Goal: Task Accomplishment & Management: Manage account settings

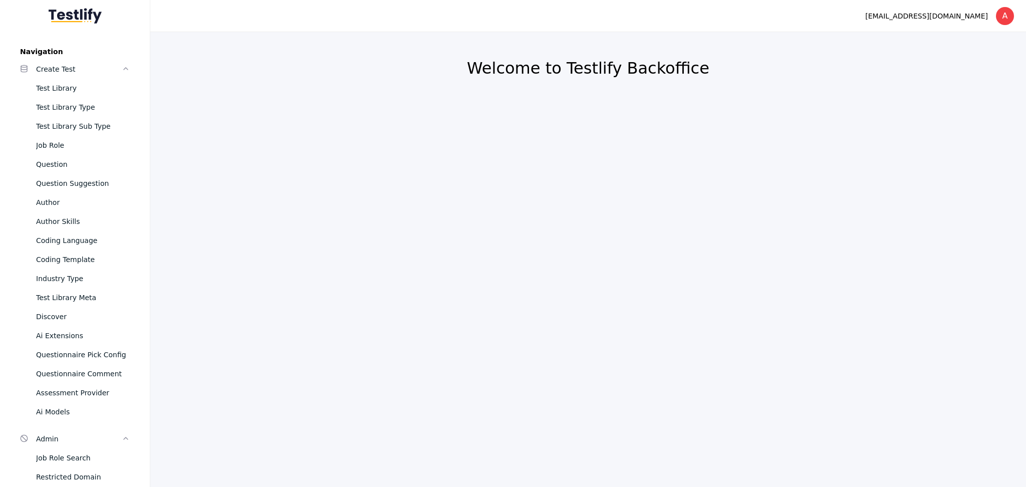
click at [420, 96] on section "Welcome to Testlify Backoffice" at bounding box center [588, 75] width 852 height 62
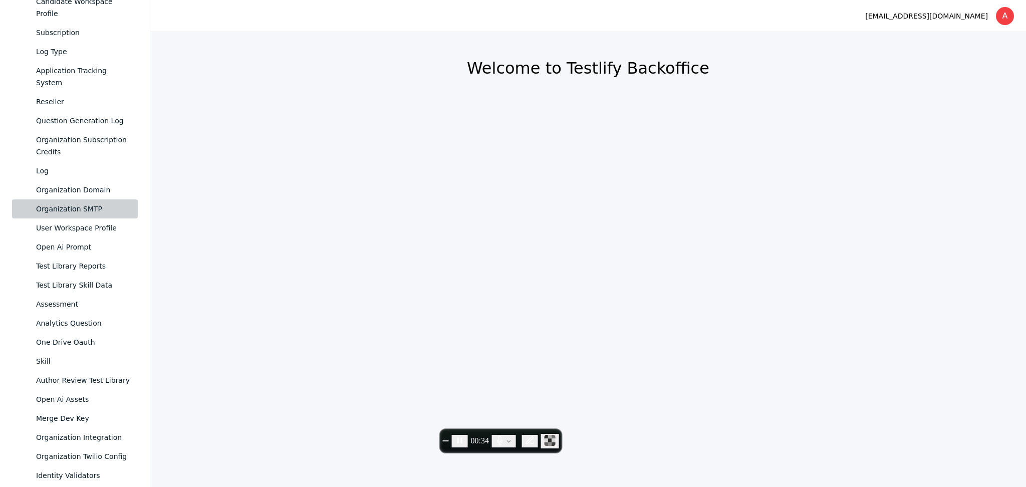
scroll to position [628, 0]
click at [465, 437] on icon "Pause recording" at bounding box center [460, 440] width 10 height 10
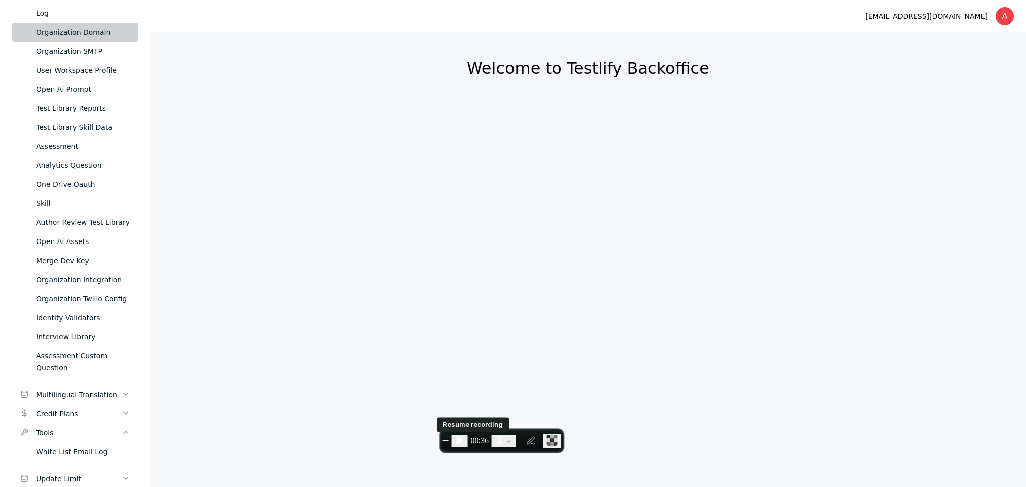
scroll to position [853, 0]
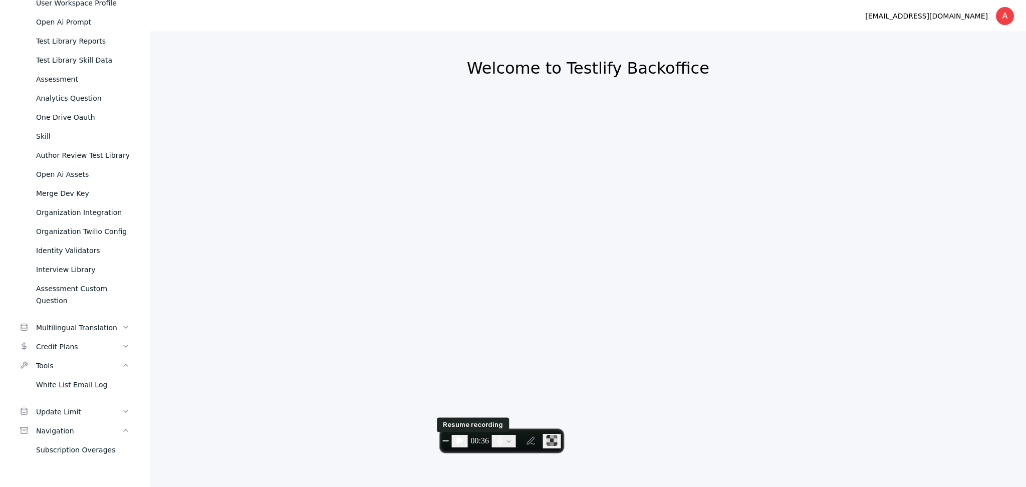
click at [463, 439] on icon "Resume recording" at bounding box center [460, 440] width 6 height 8
click at [78, 451] on div "Subscription Overages" at bounding box center [83, 450] width 94 height 12
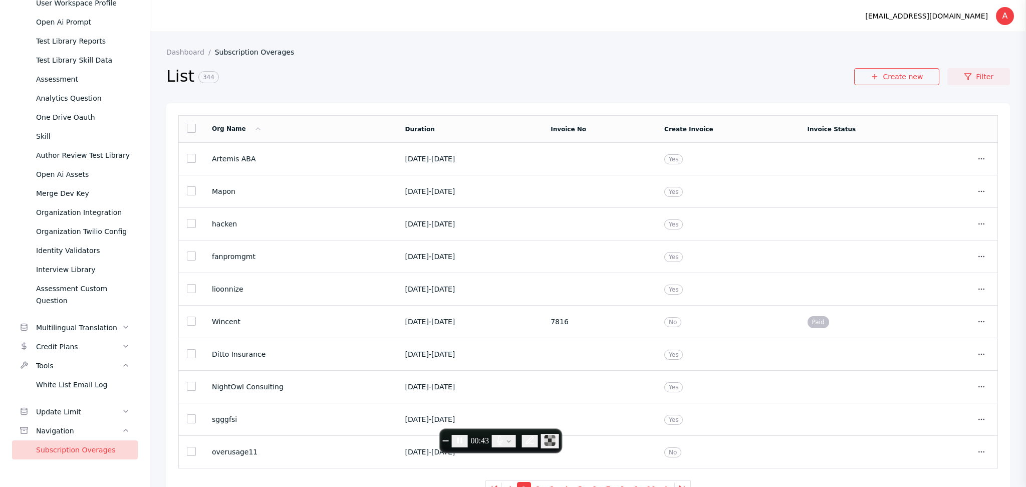
click at [965, 76] on link "Filter" at bounding box center [978, 76] width 63 height 17
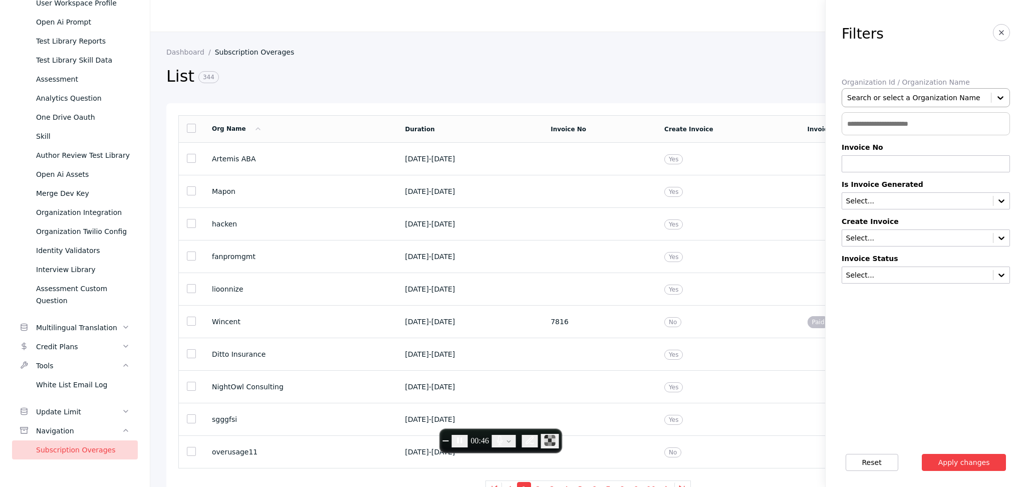
click at [886, 94] on div at bounding box center [916, 98] width 139 height 10
click at [872, 122] on input "text" at bounding box center [926, 123] width 168 height 23
paste input "**********"
type input "**********"
click at [878, 276] on input "text" at bounding box center [917, 276] width 145 height 8
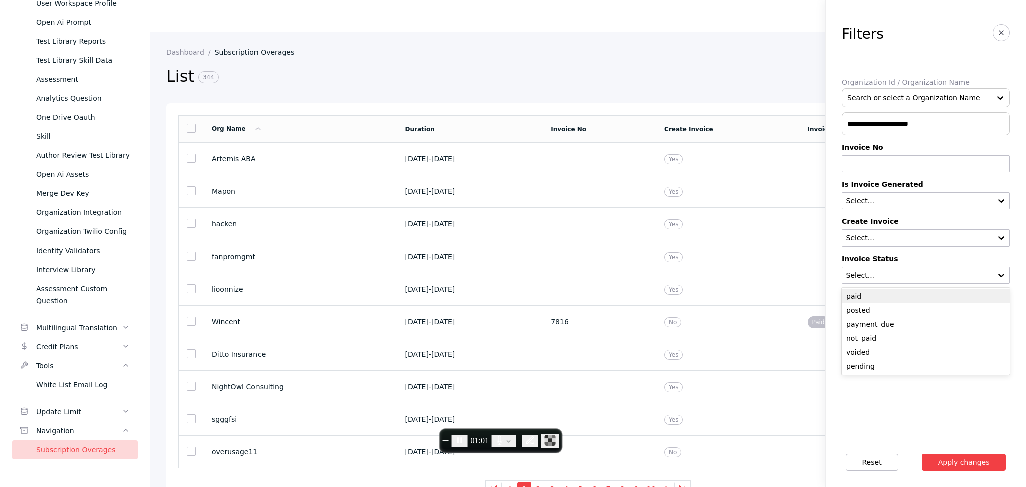
click at [865, 297] on div "paid" at bounding box center [926, 296] width 168 height 14
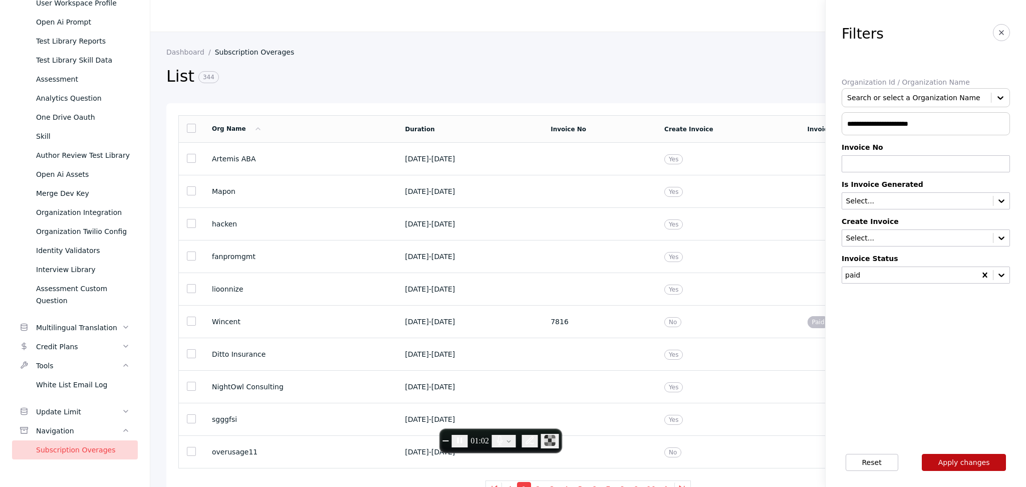
click at [960, 463] on button "Apply changes" at bounding box center [964, 462] width 85 height 17
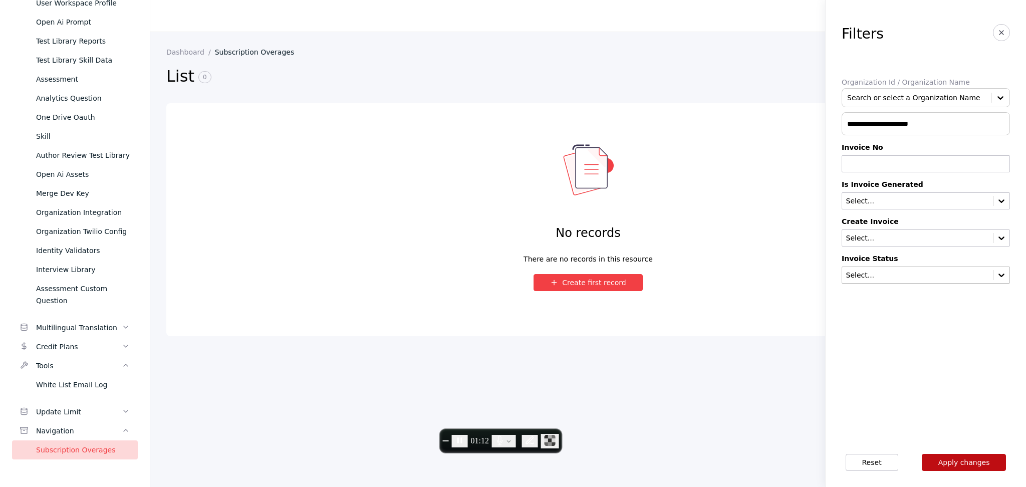
click at [967, 465] on button "Apply changes" at bounding box center [964, 462] width 85 height 17
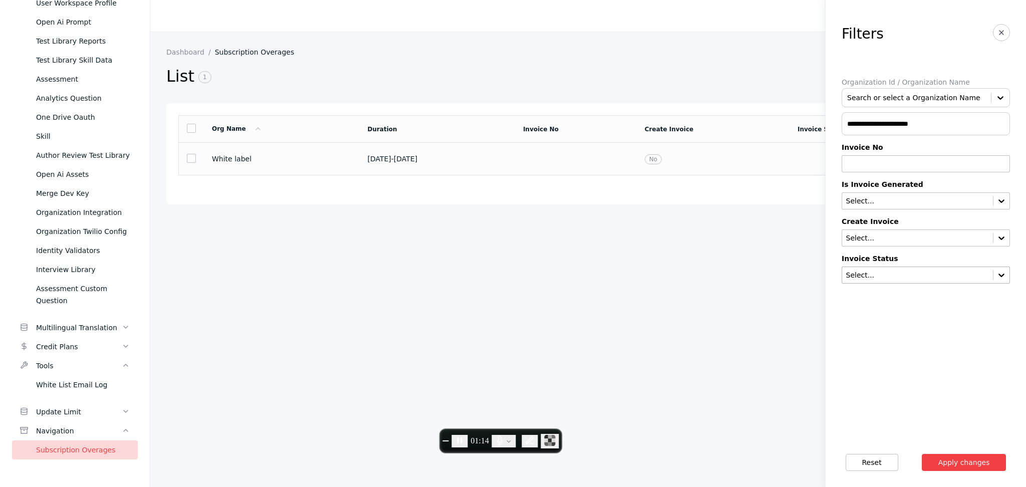
click at [289, 161] on section "White label" at bounding box center [281, 159] width 139 height 8
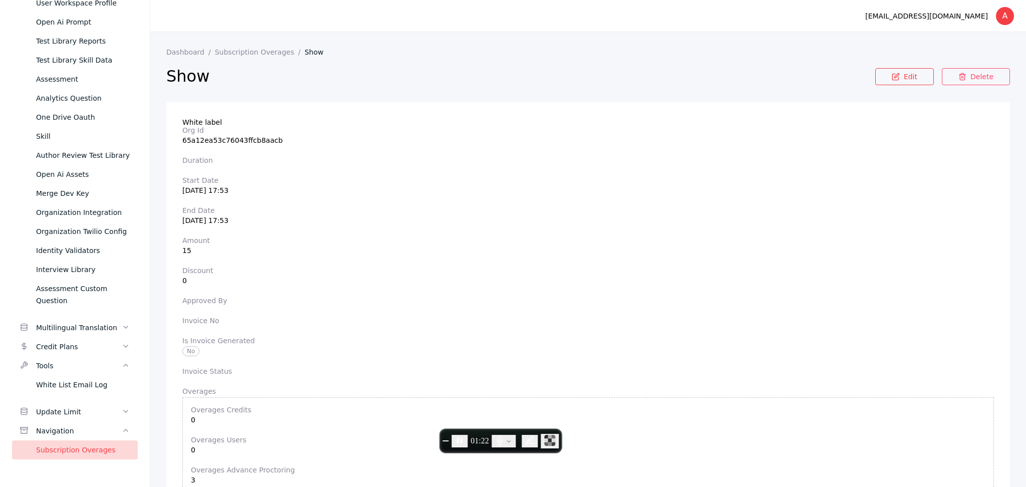
scroll to position [41, 0]
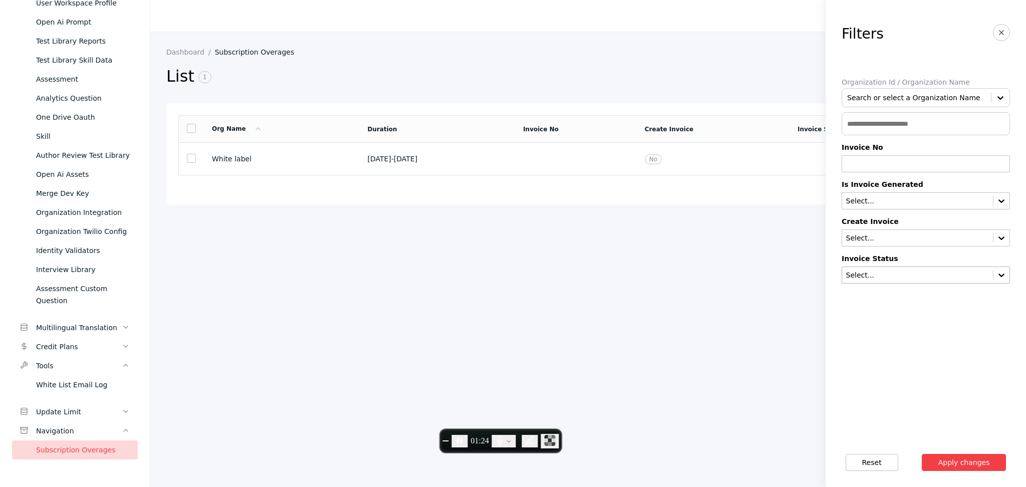
click at [937, 281] on div "Select..." at bounding box center [926, 275] width 168 height 17
click at [922, 275] on input "text" at bounding box center [917, 276] width 145 height 8
click at [867, 339] on div "not_paid" at bounding box center [926, 338] width 168 height 14
click at [955, 465] on button "Apply changes" at bounding box center [964, 462] width 85 height 17
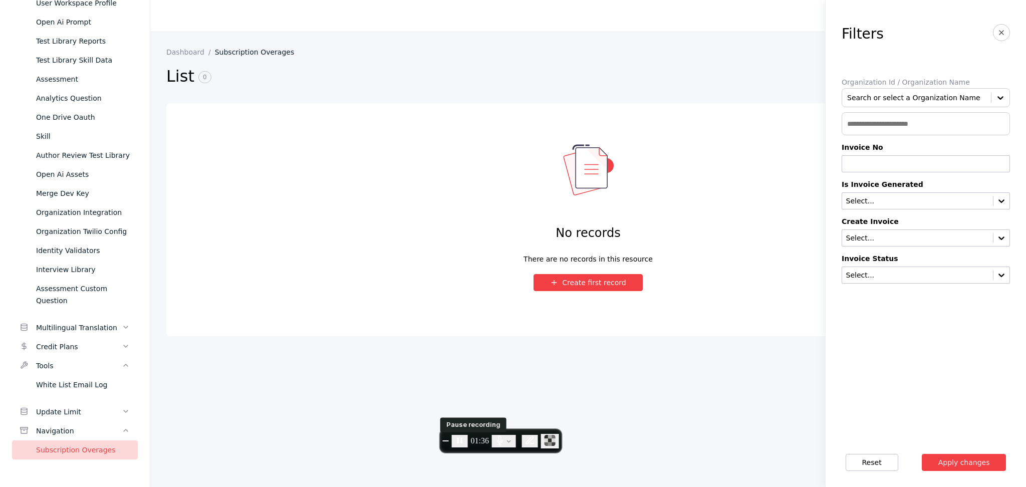
click at [465, 440] on icon "Pause recording" at bounding box center [460, 440] width 10 height 10
click at [465, 436] on icon "Resume recording" at bounding box center [460, 440] width 10 height 10
click at [882, 121] on input "text" at bounding box center [926, 123] width 168 height 23
paste input "**********"
type input "**********"
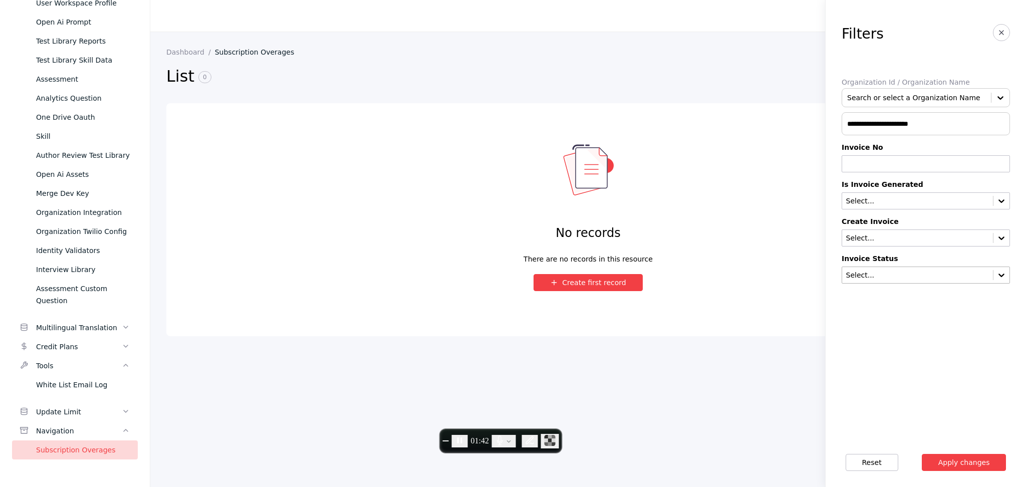
click at [938, 275] on input "text" at bounding box center [917, 276] width 145 height 8
click at [866, 299] on div "paid" at bounding box center [926, 296] width 168 height 14
click at [948, 464] on button "Apply changes" at bounding box center [964, 462] width 85 height 17
click at [946, 459] on button "Apply changes" at bounding box center [964, 462] width 85 height 17
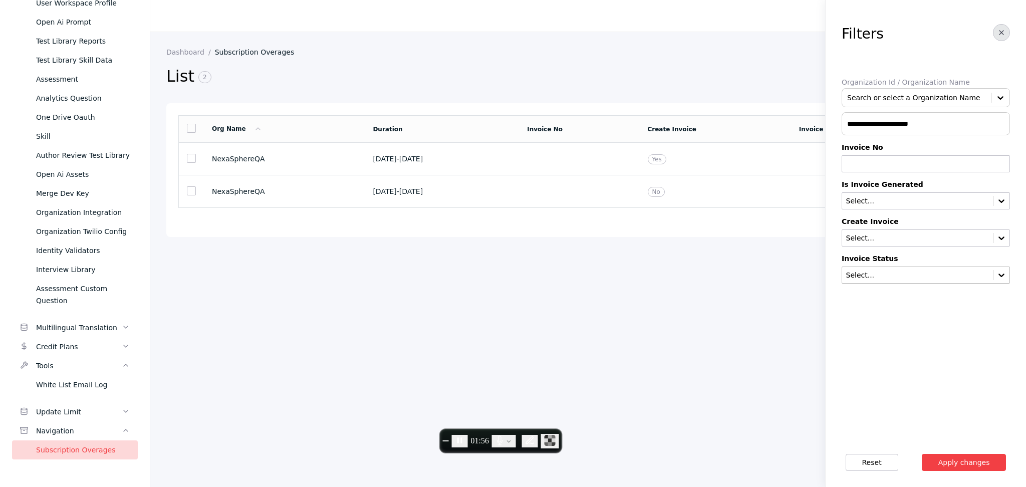
click at [1003, 32] on icon "button" at bounding box center [1002, 33] width 8 height 8
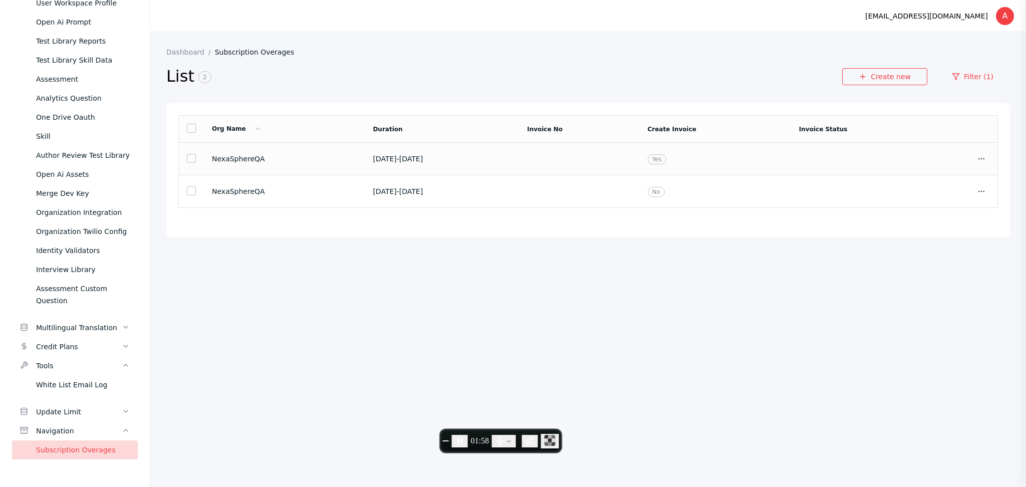
click at [423, 160] on span "[DATE] - [DATE]" at bounding box center [398, 159] width 50 height 8
click at [397, 193] on span "[DATE] - [DATE]" at bounding box center [398, 191] width 50 height 8
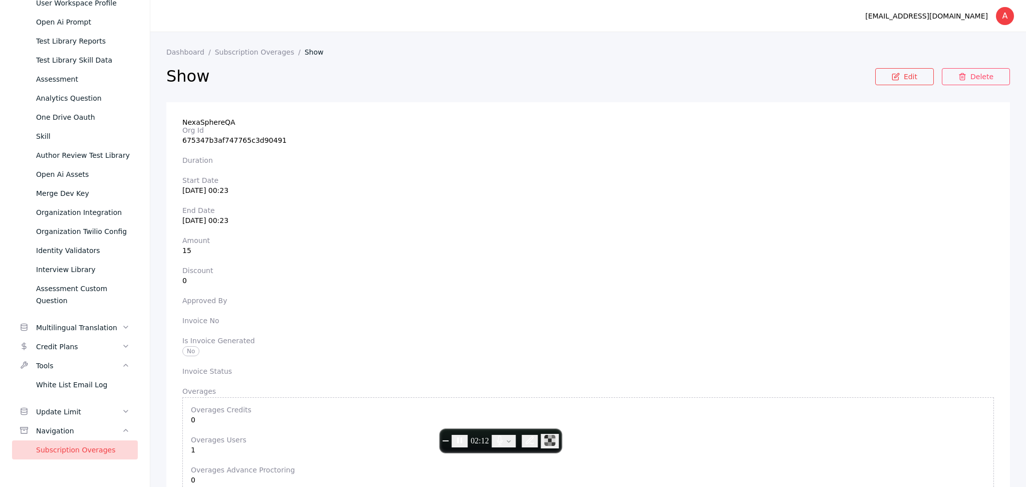
scroll to position [6, 0]
